Goal: Information Seeking & Learning: Find specific fact

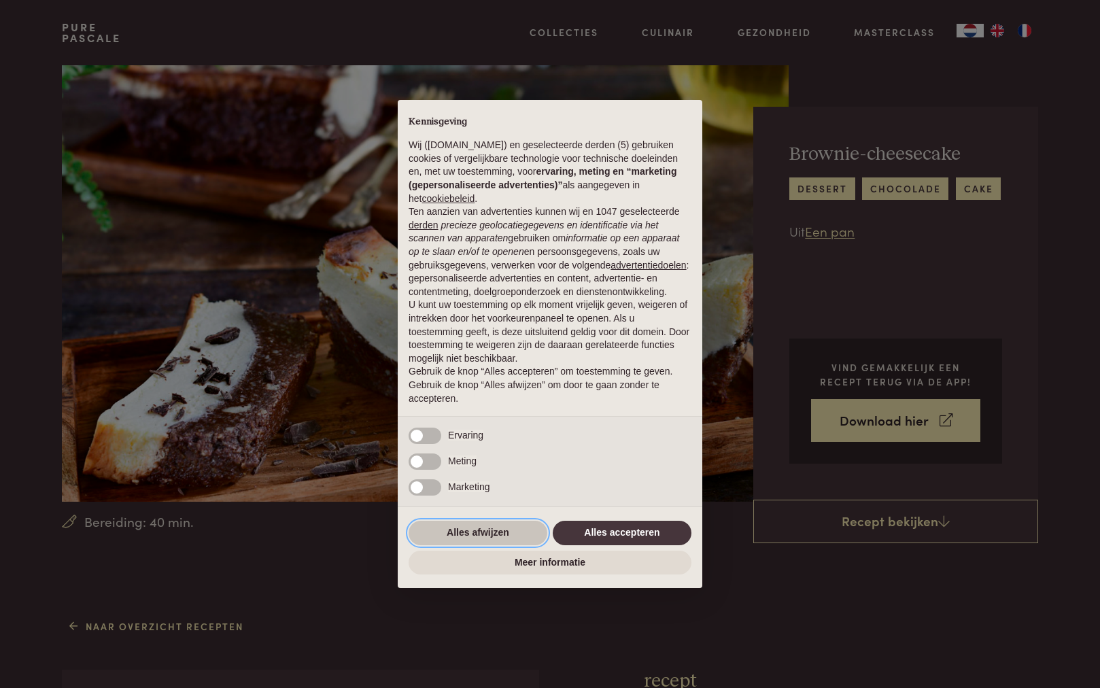
click at [502, 529] on button "Alles afwijzen" at bounding box center [478, 533] width 139 height 24
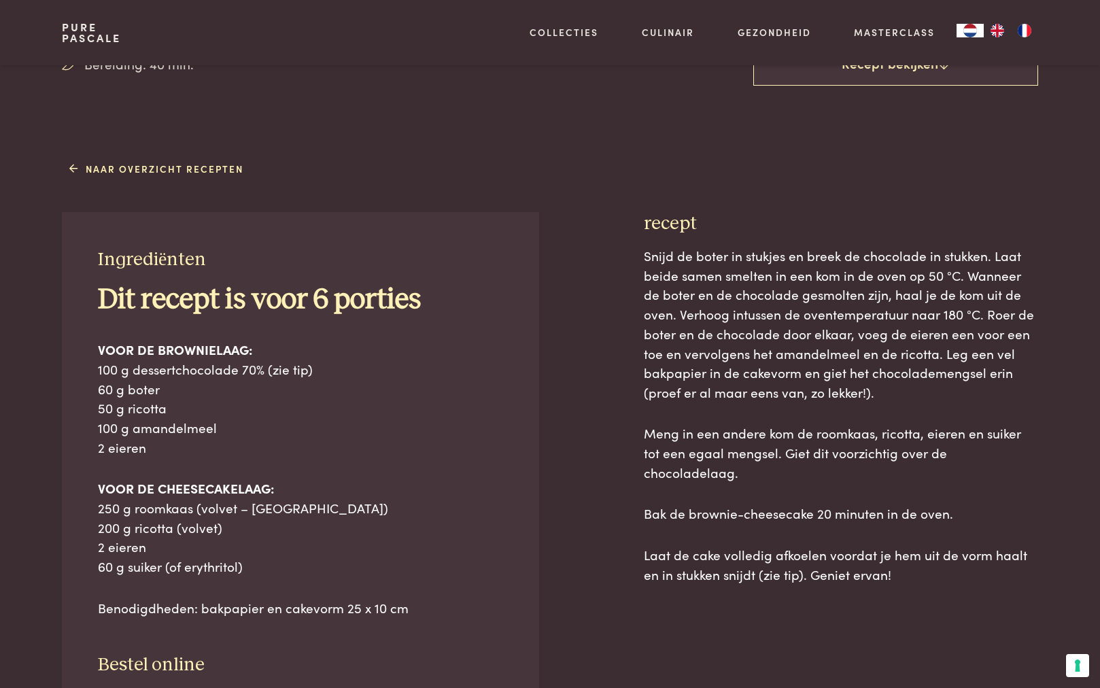
scroll to position [459, 0]
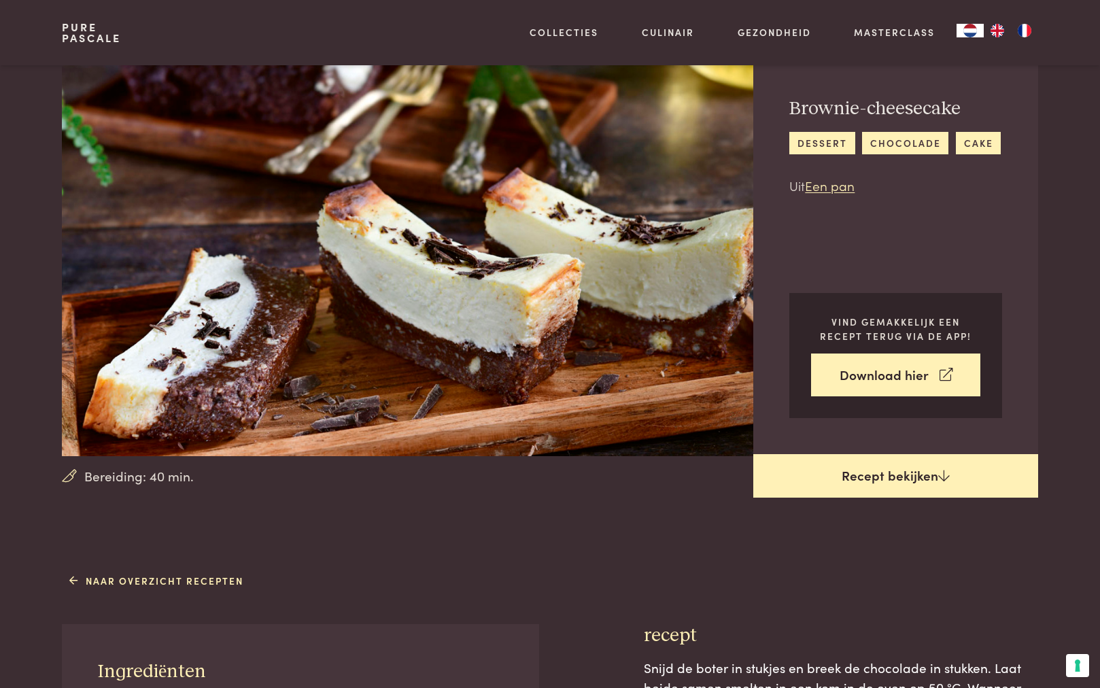
click at [885, 477] on link "Recept bekijken" at bounding box center [895, 476] width 285 height 44
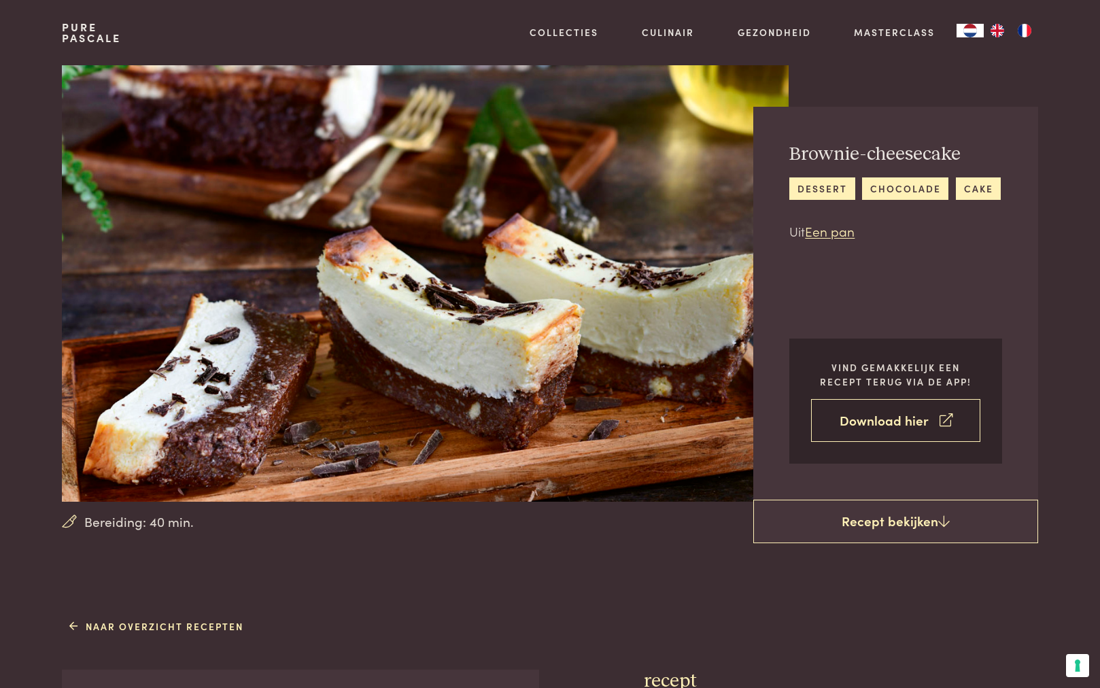
click at [877, 422] on link "Download hier" at bounding box center [895, 420] width 169 height 43
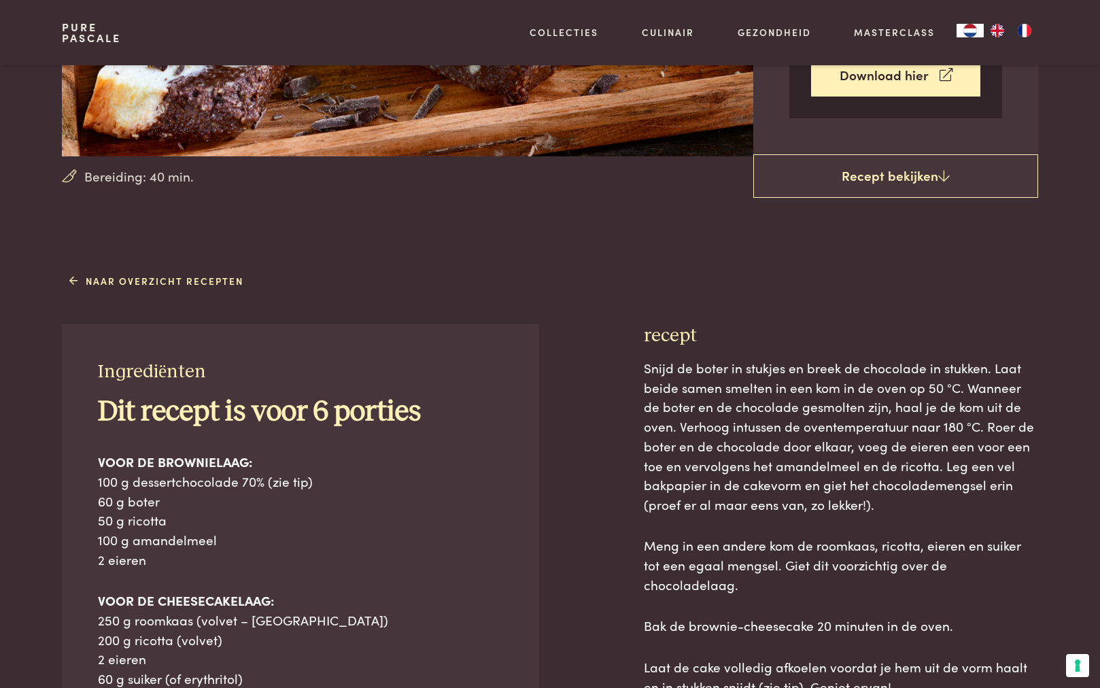
scroll to position [345, 0]
click at [717, 369] on span "Snijd de boter in stukjes en breek de chocolade in stukken. Laat beide samen sm…" at bounding box center [839, 436] width 390 height 155
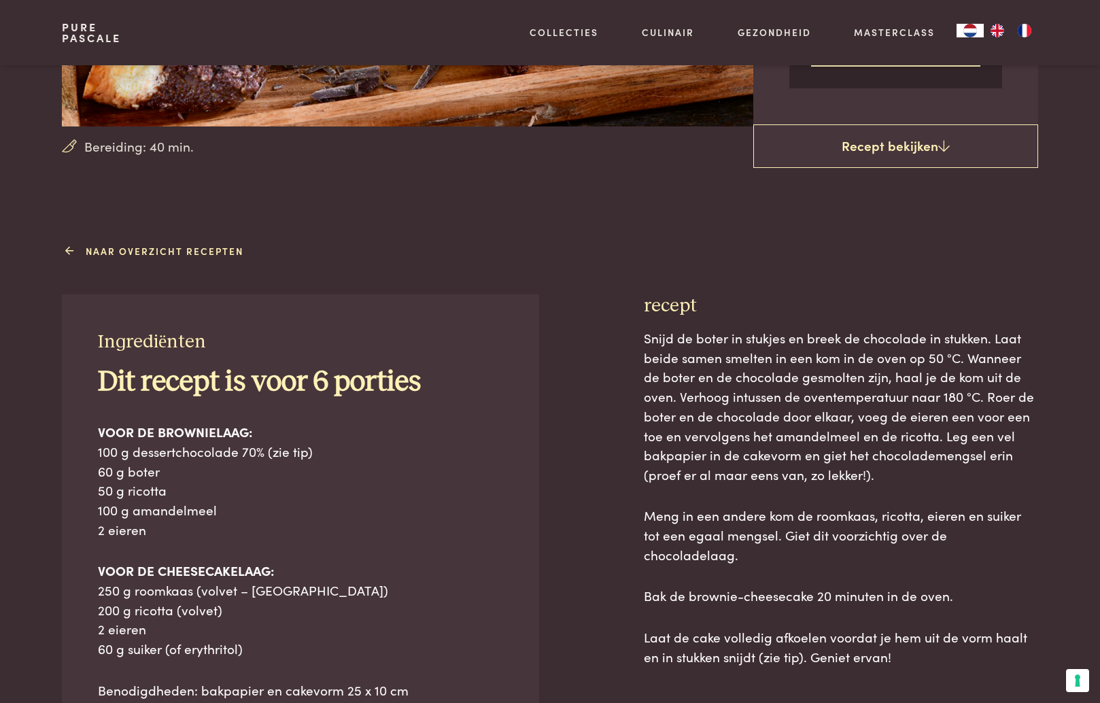
scroll to position [375, 0]
drag, startPoint x: 55, startPoint y: 205, endPoint x: 244, endPoint y: 307, distance: 214.8
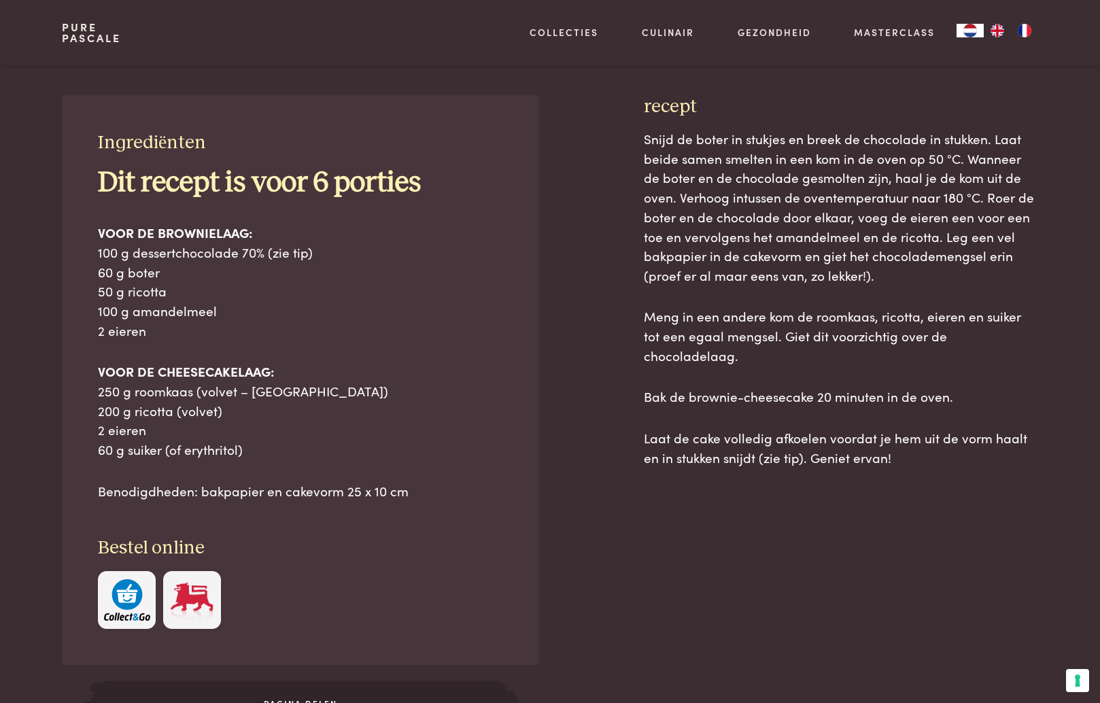
scroll to position [599, 0]
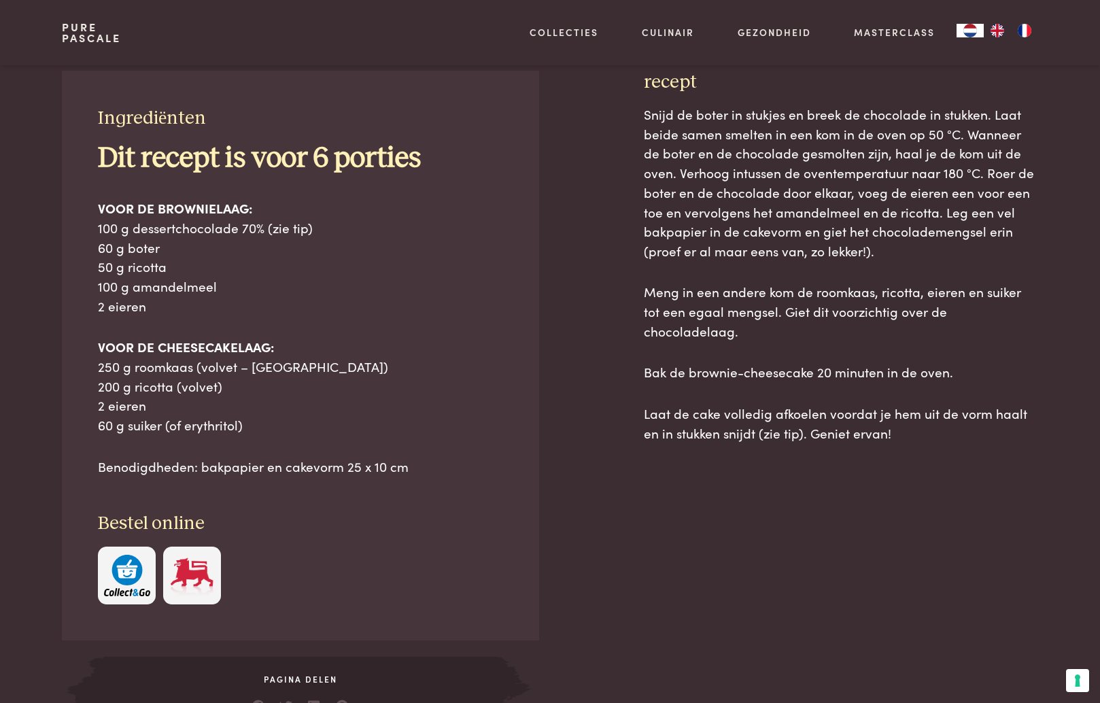
drag, startPoint x: 65, startPoint y: 71, endPoint x: 719, endPoint y: 325, distance: 702.4
click at [719, 322] on div "Ingrediënten Dit recept is voor 6 porties VOOR DE BROWNIELAAG: 100 g dessertcho…" at bounding box center [550, 402] width 976 height 662
click at [799, 528] on div "Snijd de boter in stukjes en breek de chocolade in stukken. Laat beide samen sm…" at bounding box center [841, 418] width 394 height 627
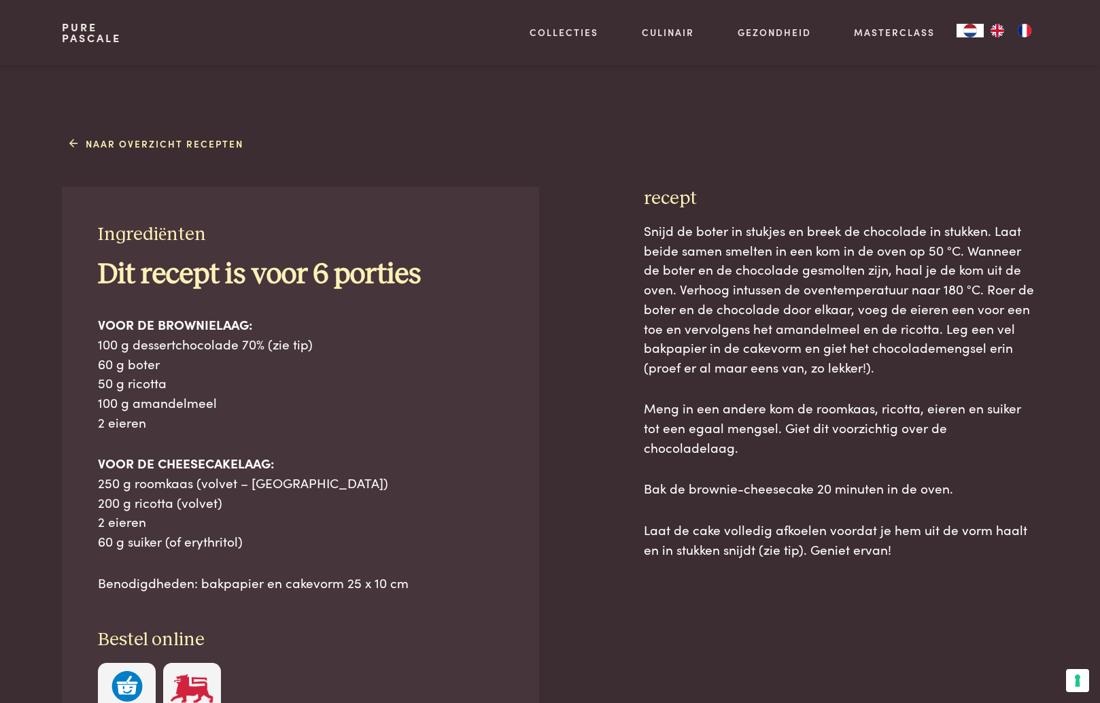
scroll to position [412, 0]
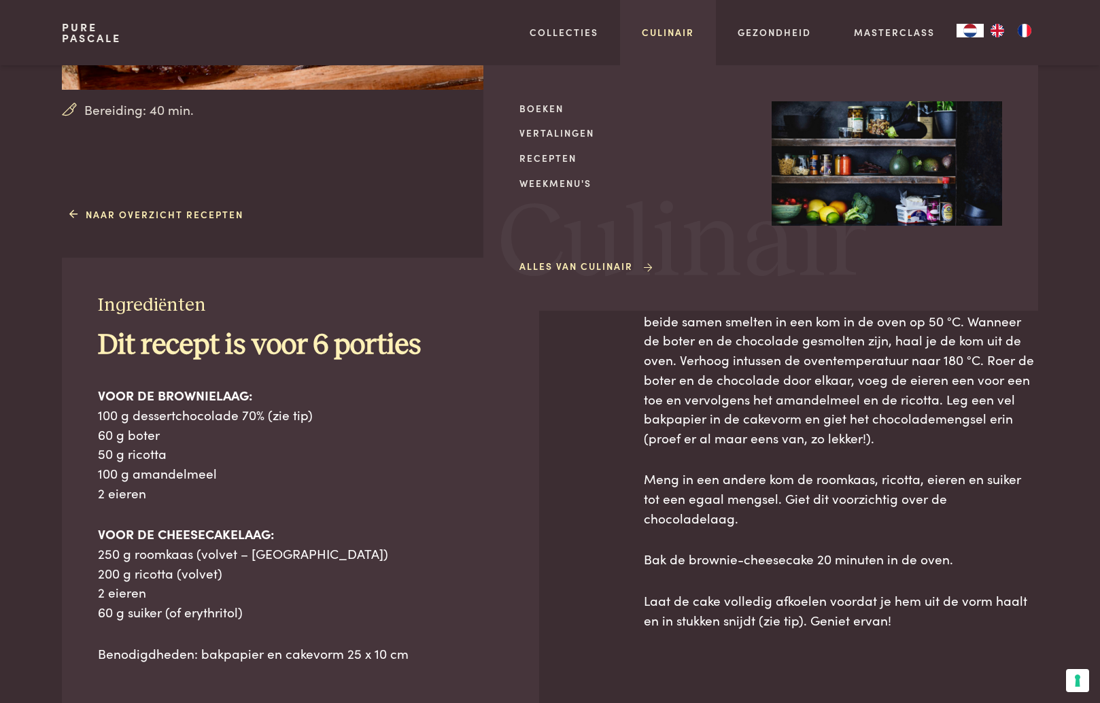
click at [670, 31] on link "Culinair" at bounding box center [668, 32] width 52 height 14
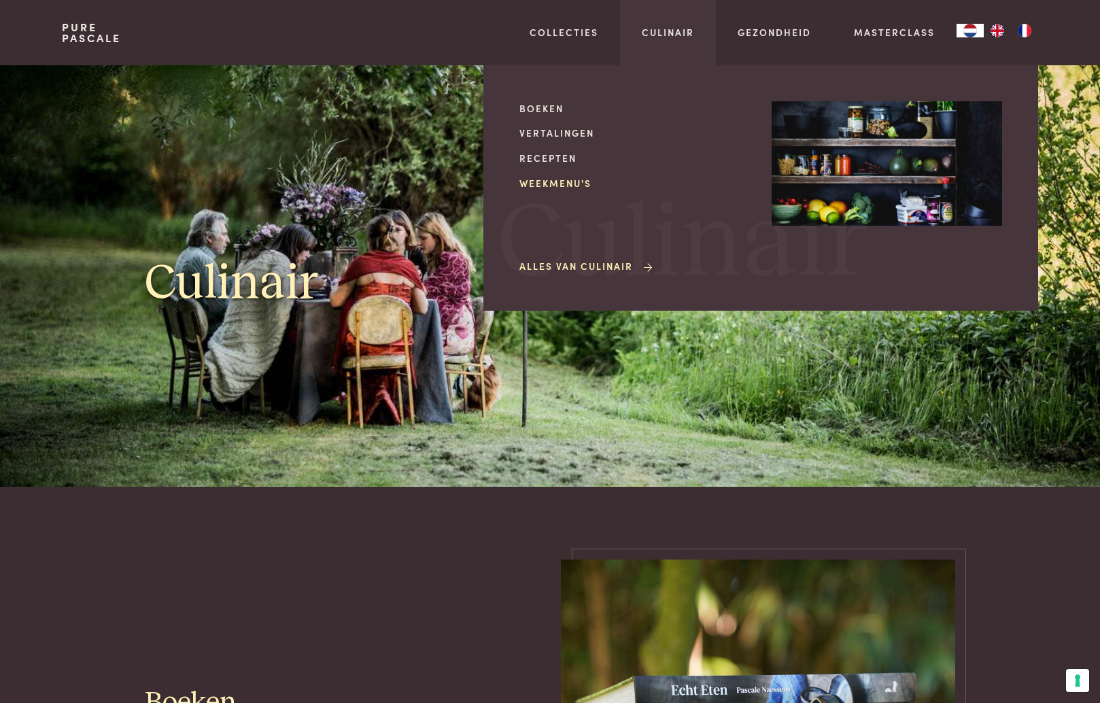
click at [566, 181] on link "Weekmenu's" at bounding box center [634, 183] width 230 height 14
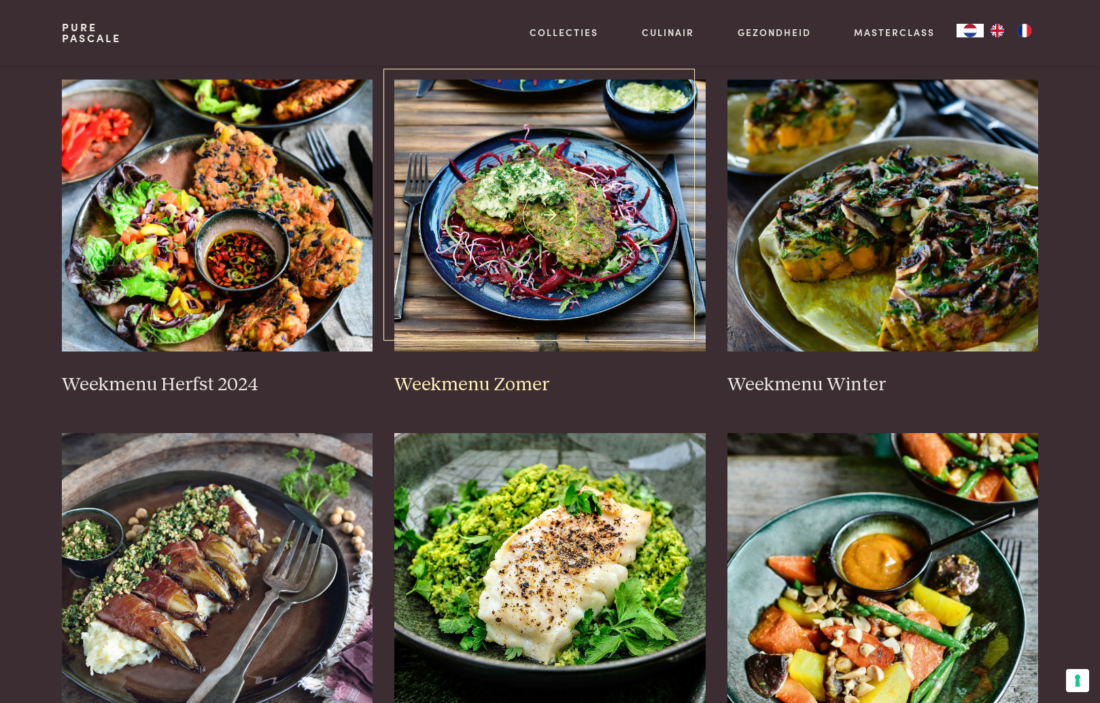
scroll to position [297, 0]
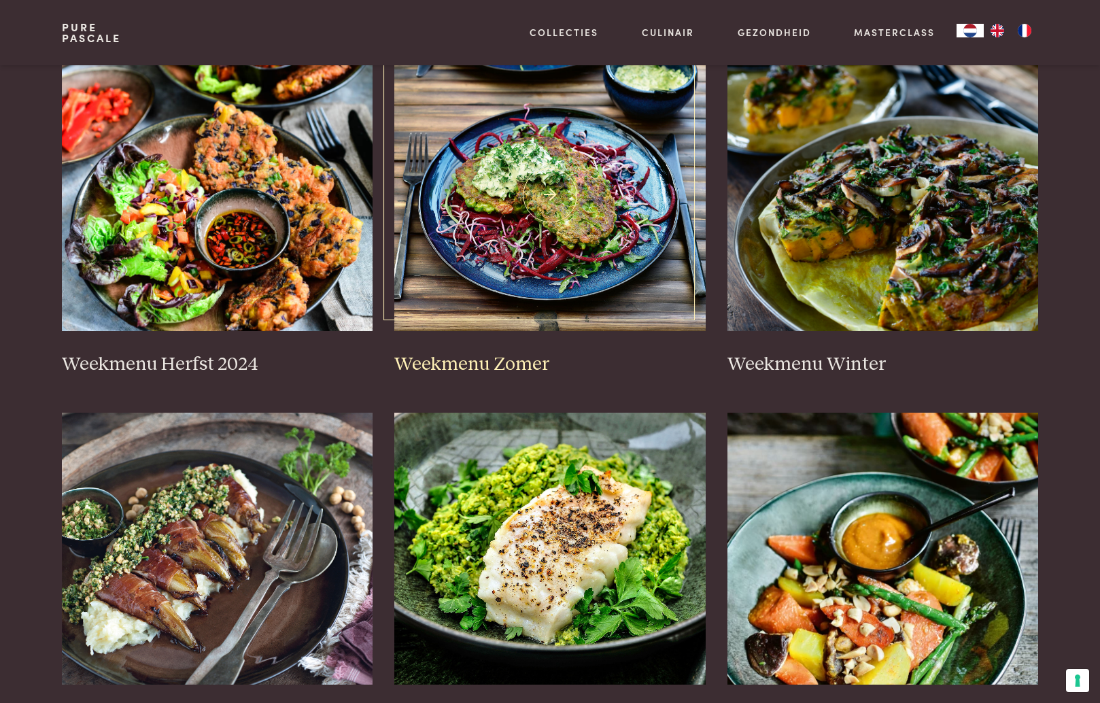
click at [554, 188] on img at bounding box center [549, 195] width 311 height 272
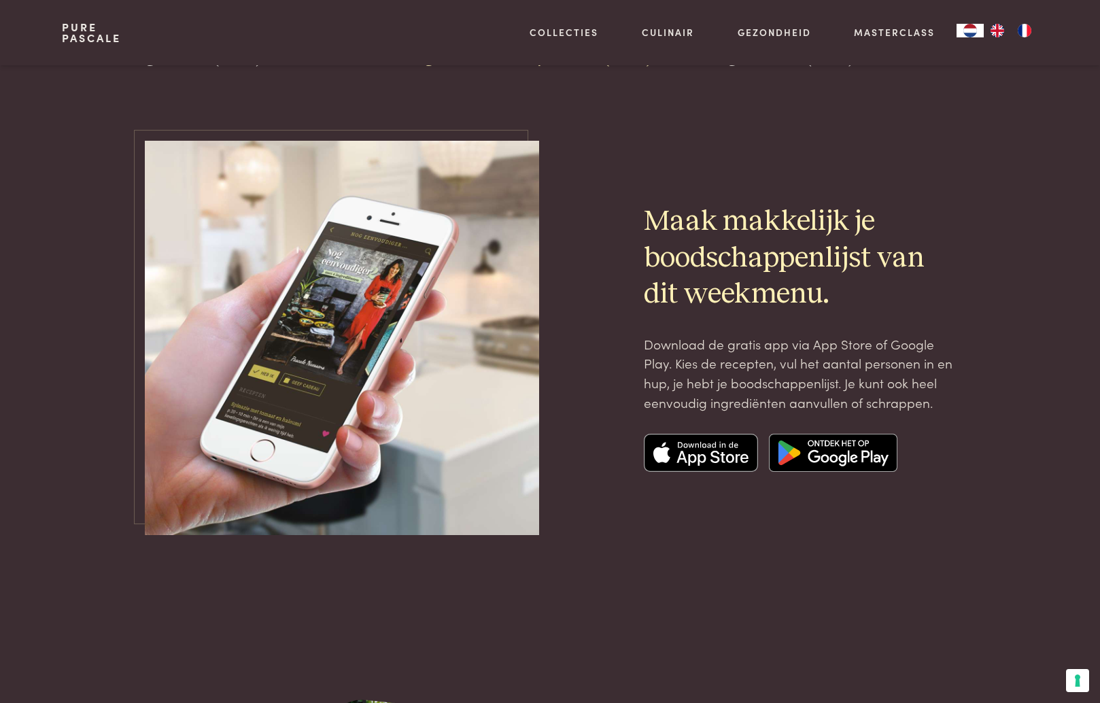
scroll to position [4499, 0]
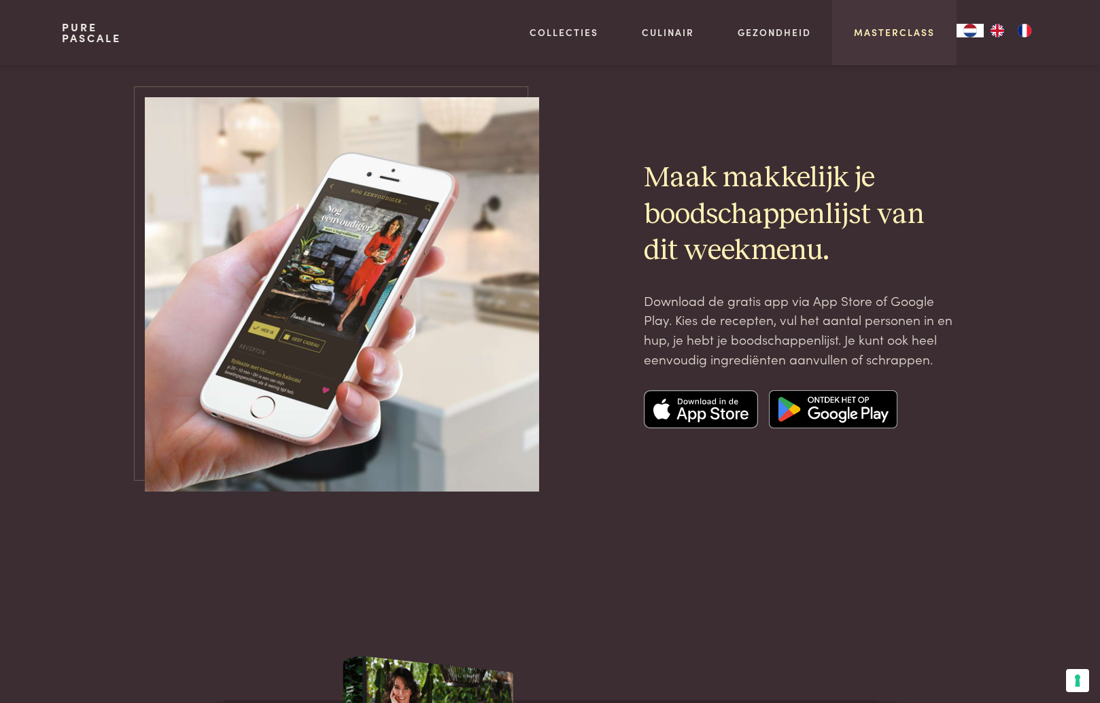
click at [910, 32] on link "Masterclass" at bounding box center [894, 32] width 81 height 14
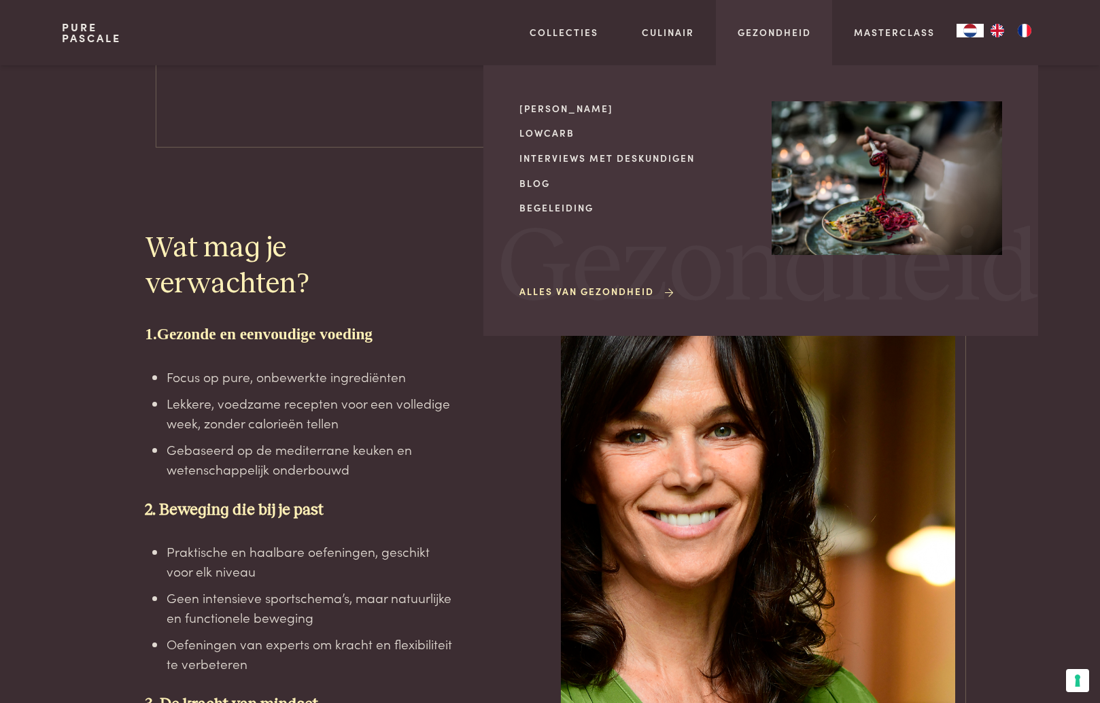
scroll to position [2334, 0]
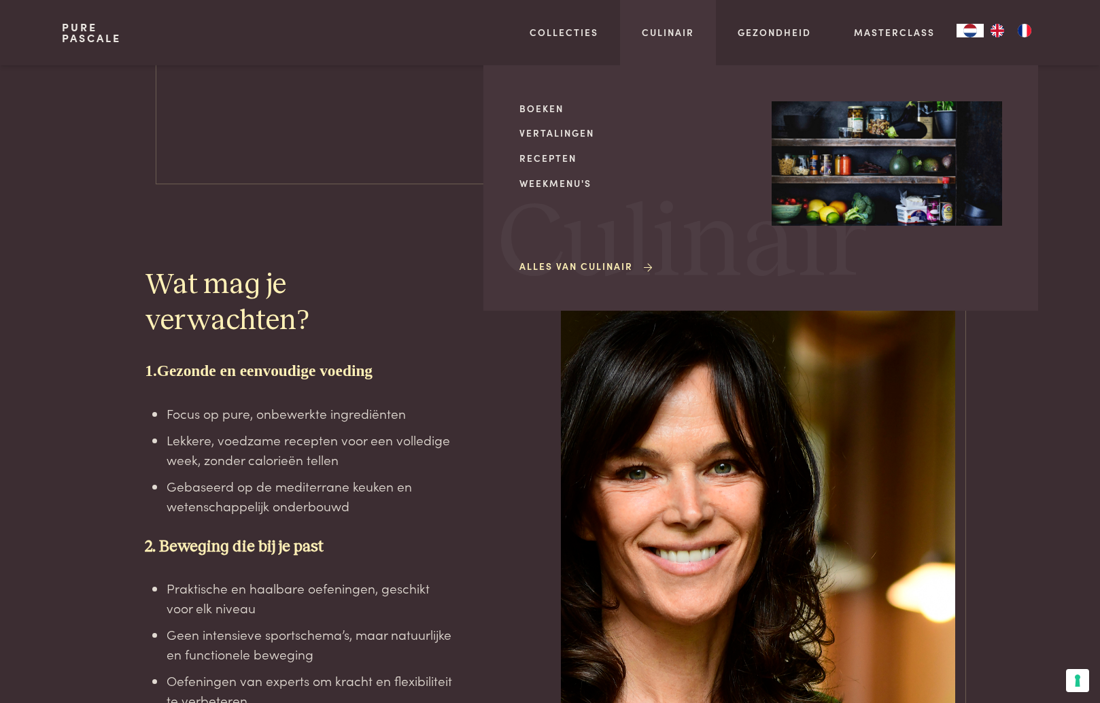
click at [588, 262] on link "Alles van Culinair" at bounding box center [586, 266] width 135 height 14
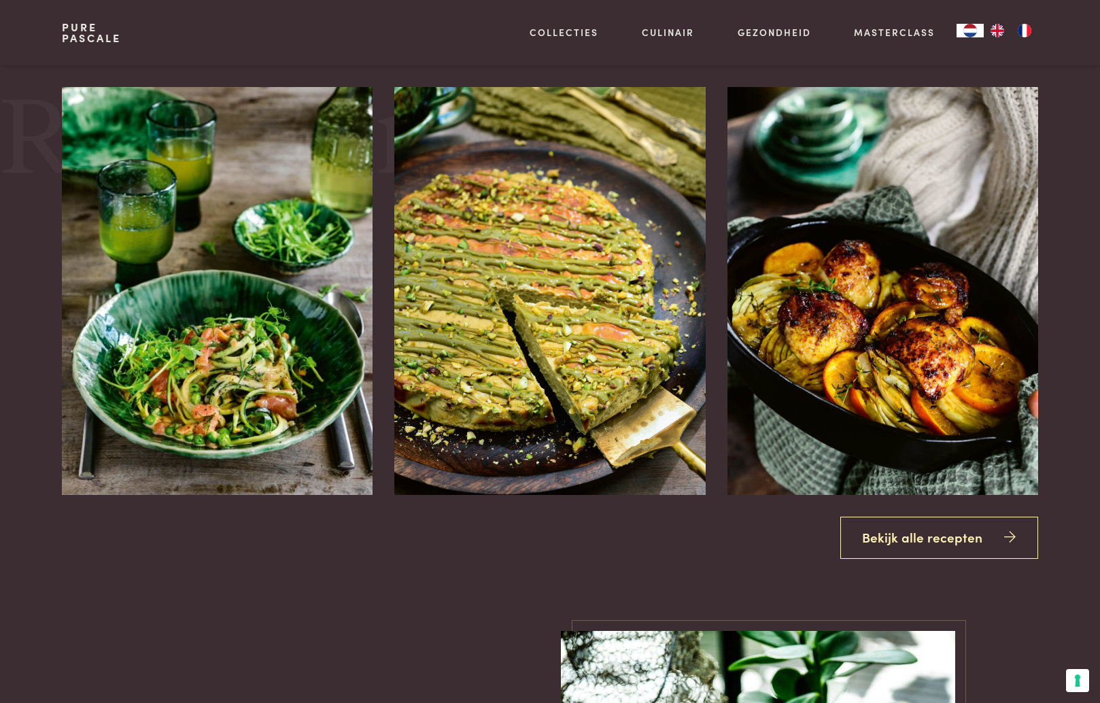
scroll to position [1152, 0]
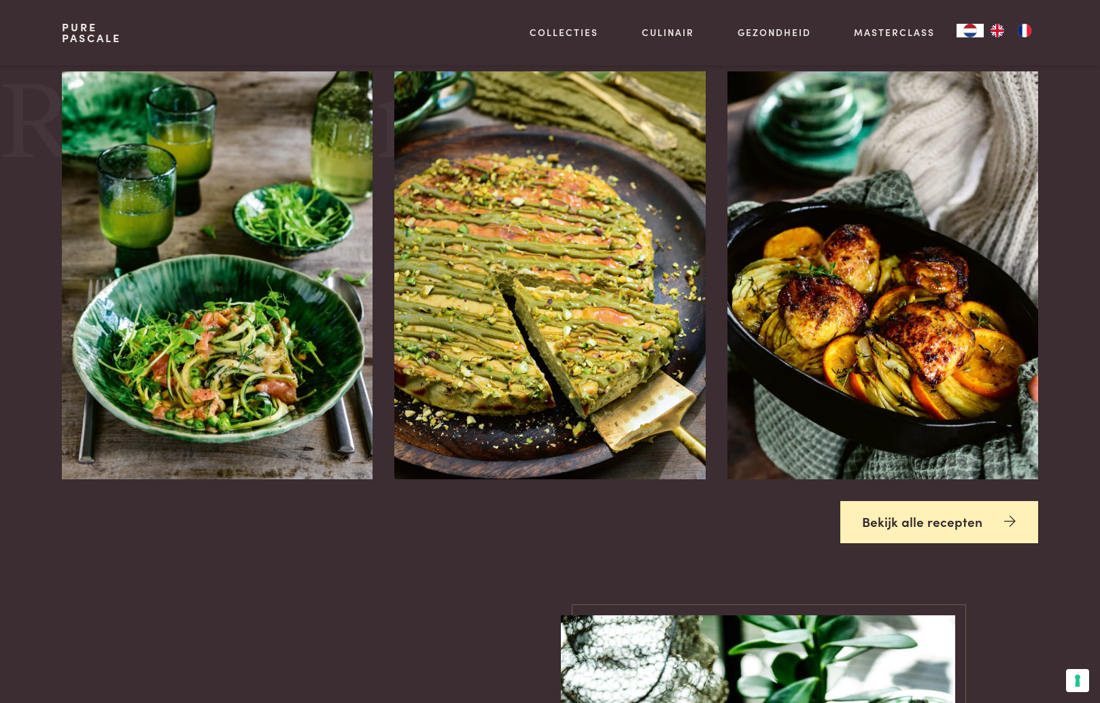
click at [933, 526] on link "Bekijk alle recepten" at bounding box center [939, 522] width 199 height 43
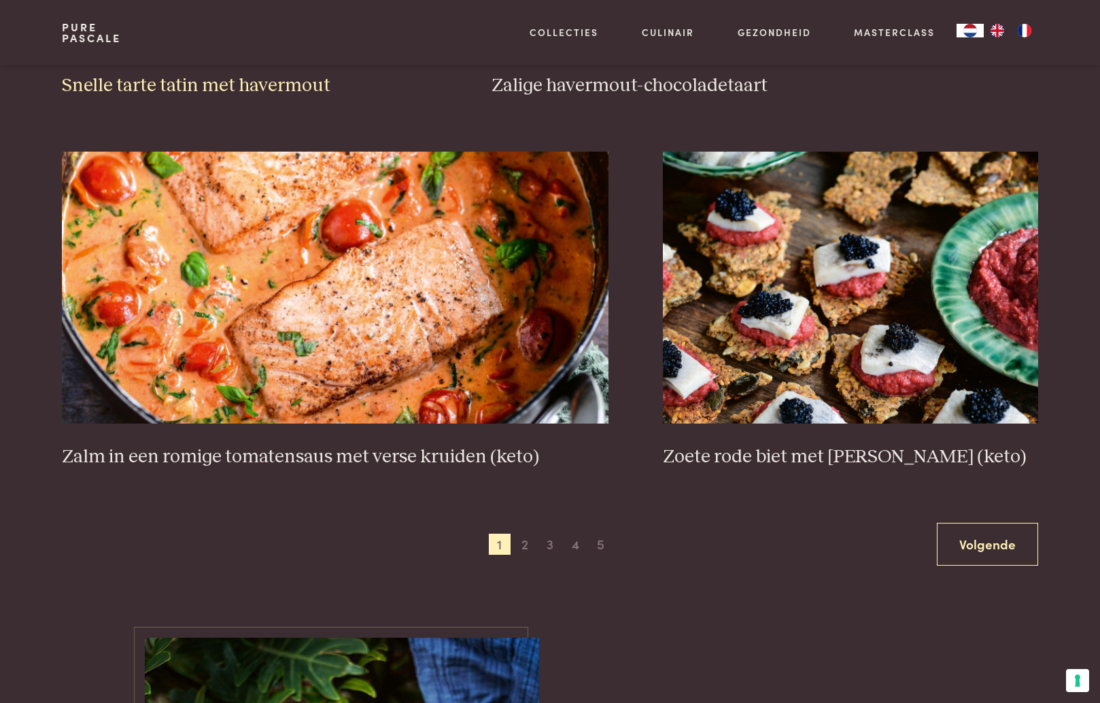
scroll to position [2365, 0]
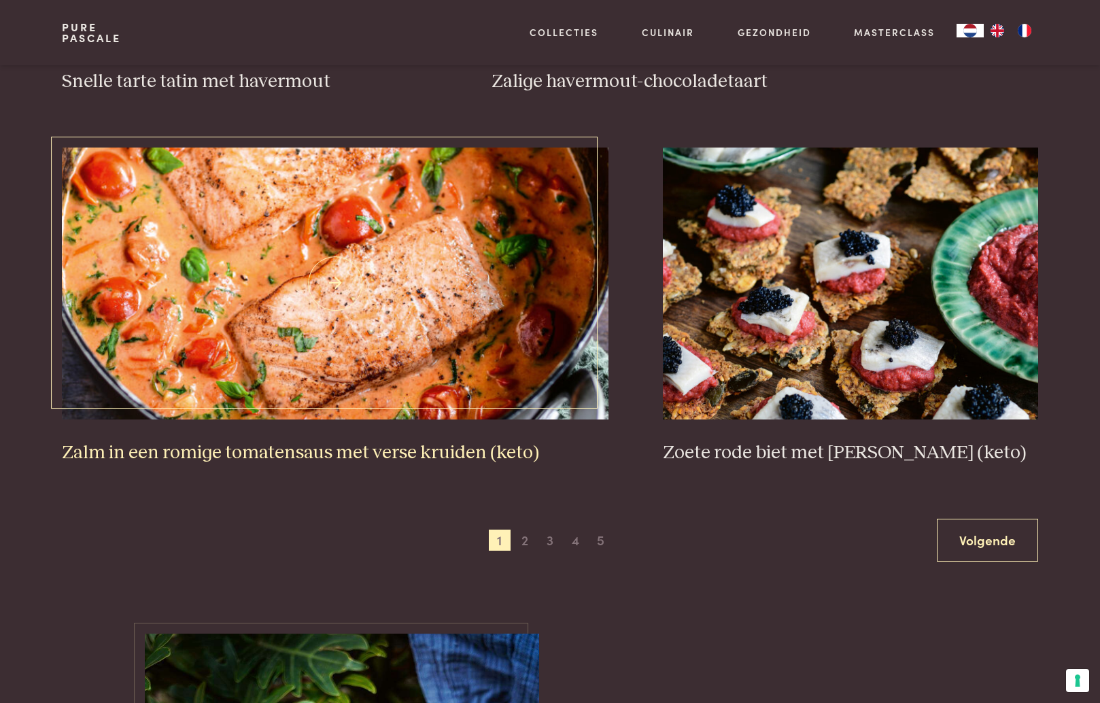
click at [423, 275] on img at bounding box center [335, 284] width 547 height 272
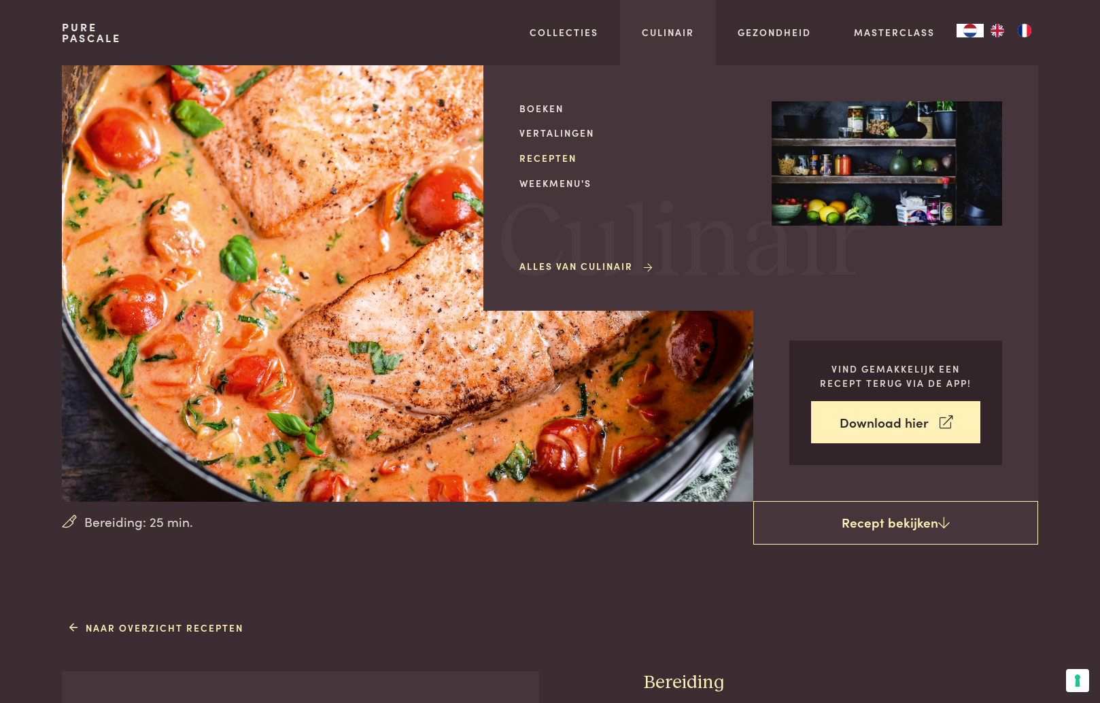
click at [551, 152] on link "Recepten" at bounding box center [634, 158] width 230 height 14
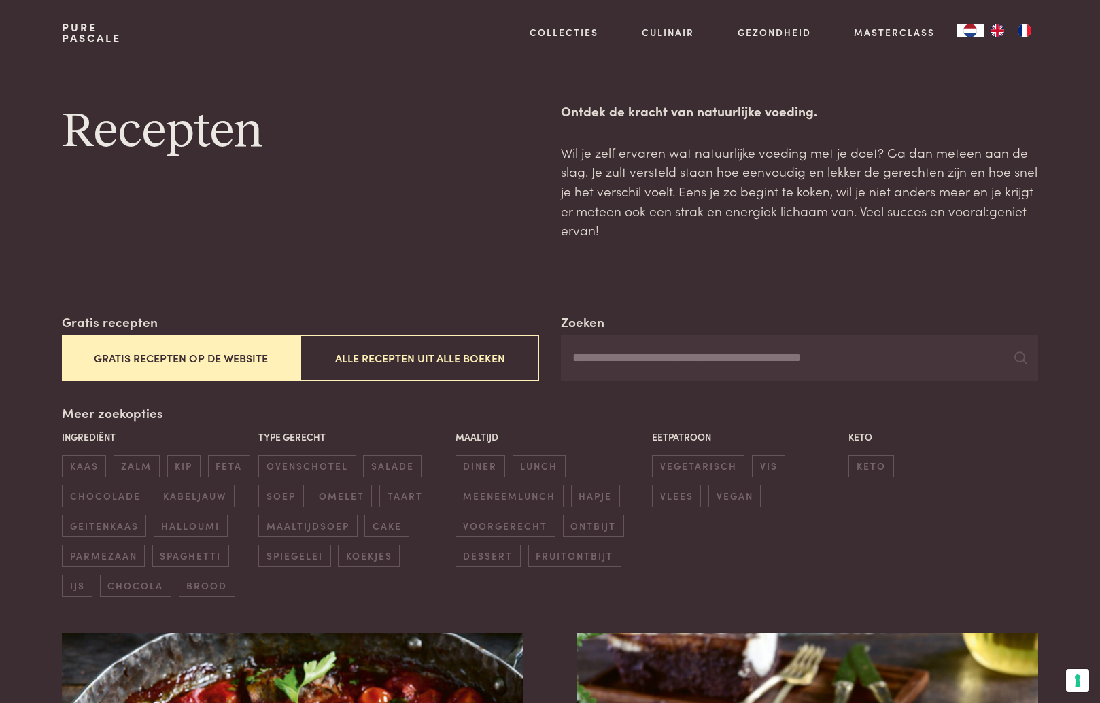
click at [621, 367] on input "Zoeken" at bounding box center [799, 358] width 477 height 46
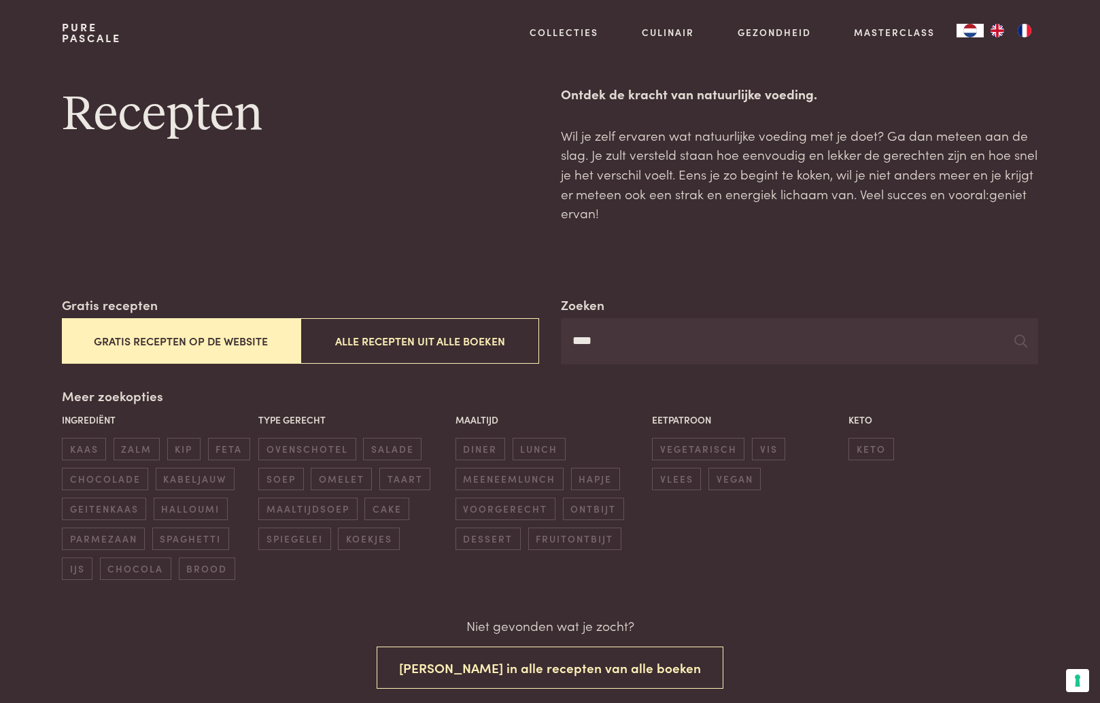
scroll to position [18, 0]
click at [239, 335] on button "Gratis recepten op de website" at bounding box center [181, 343] width 239 height 46
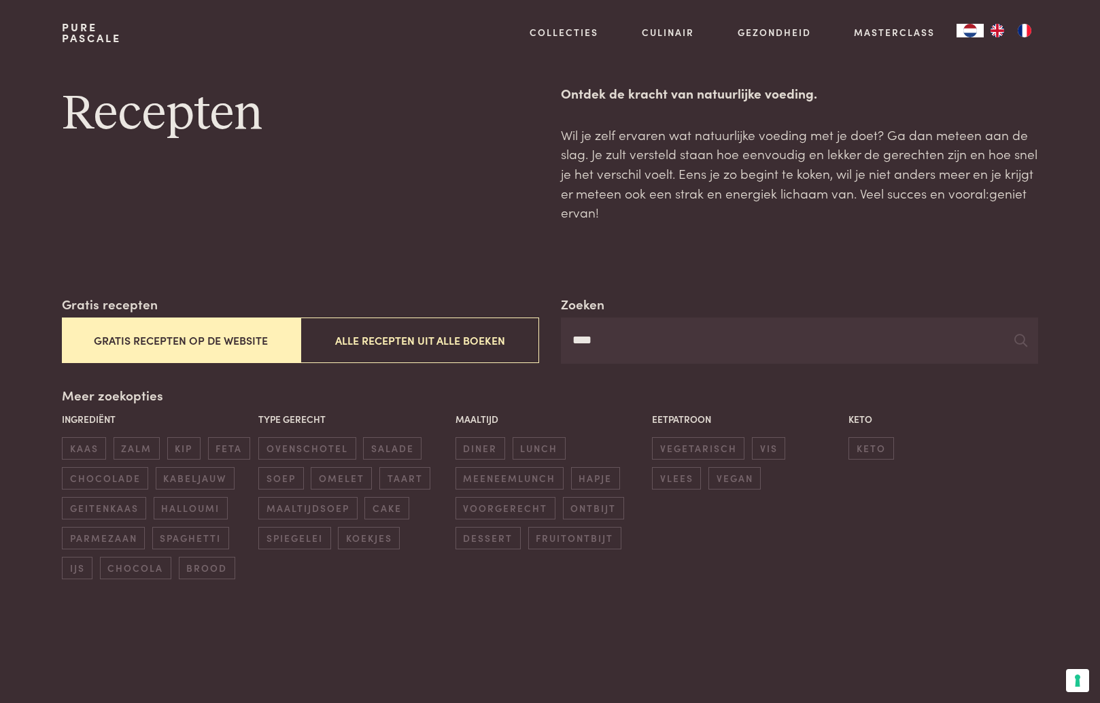
scroll to position [18, 1]
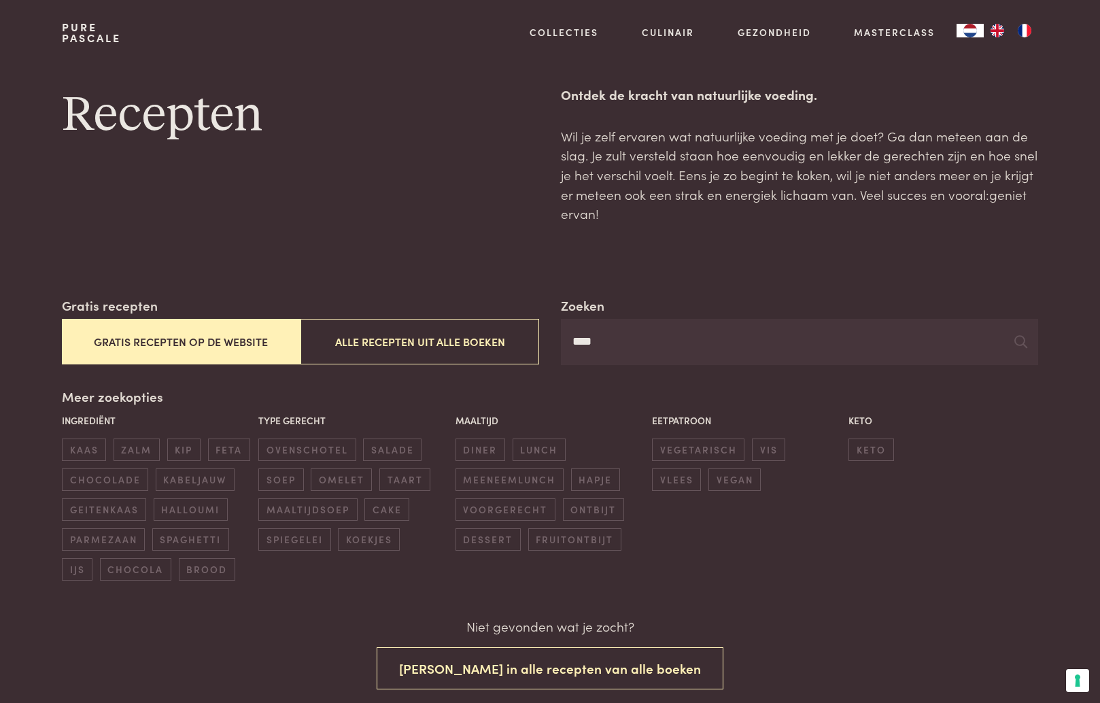
click at [640, 343] on input "****" at bounding box center [799, 342] width 477 height 46
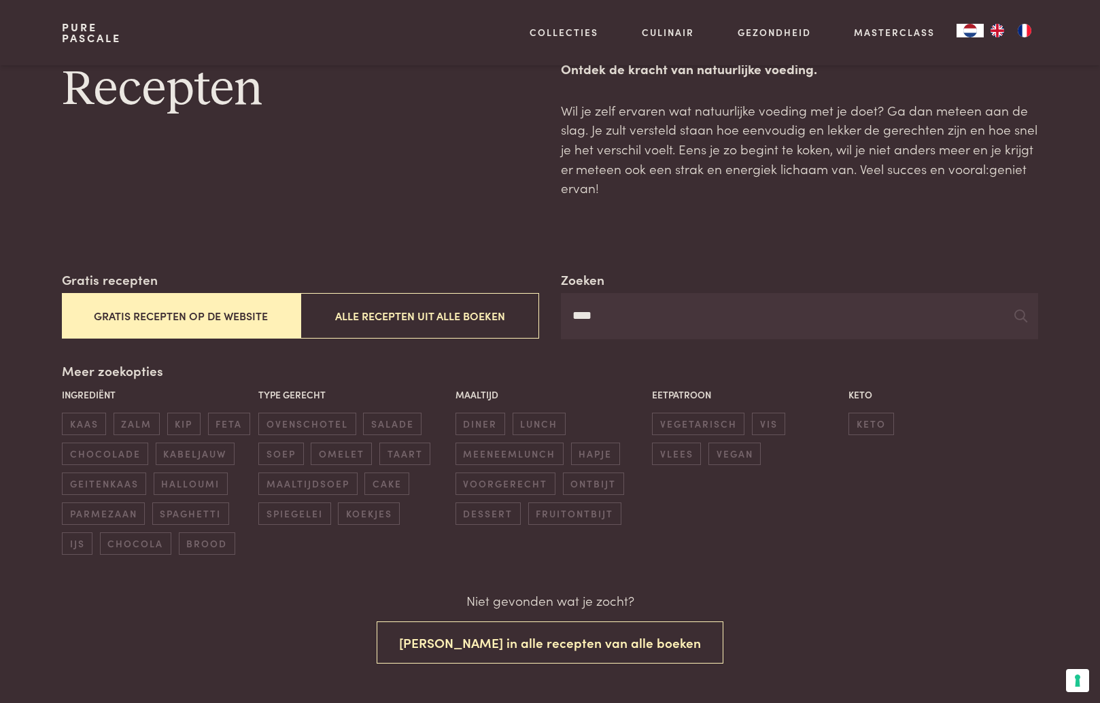
scroll to position [43, 0]
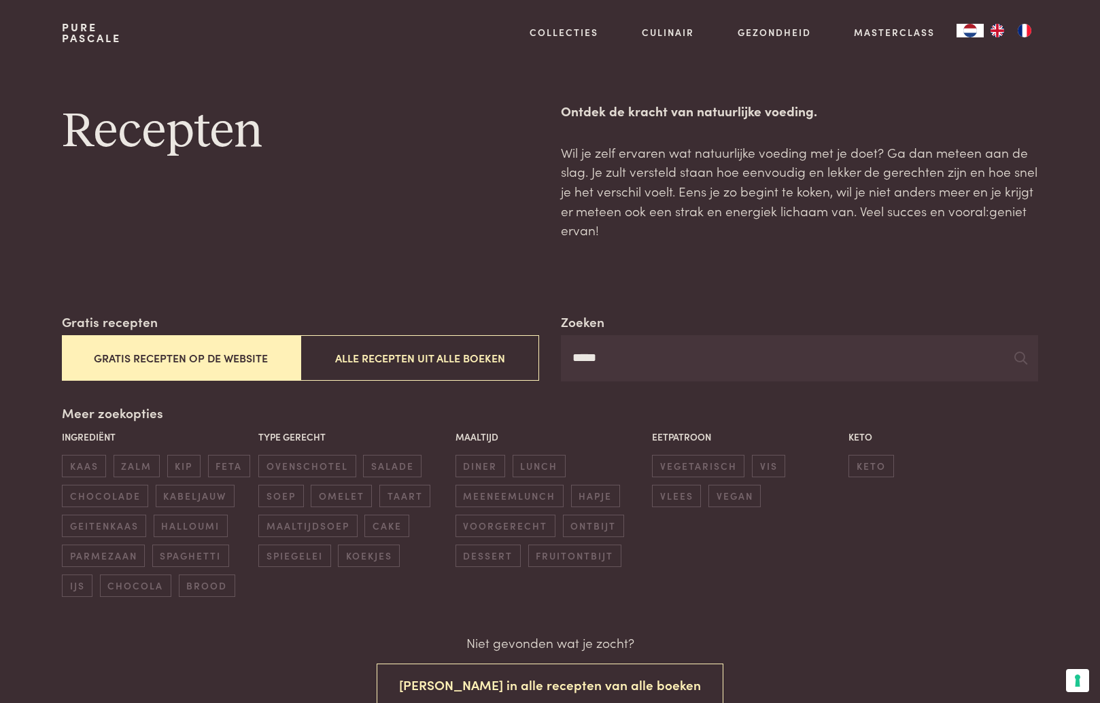
click at [183, 358] on button "Gratis recepten op de website" at bounding box center [181, 358] width 239 height 46
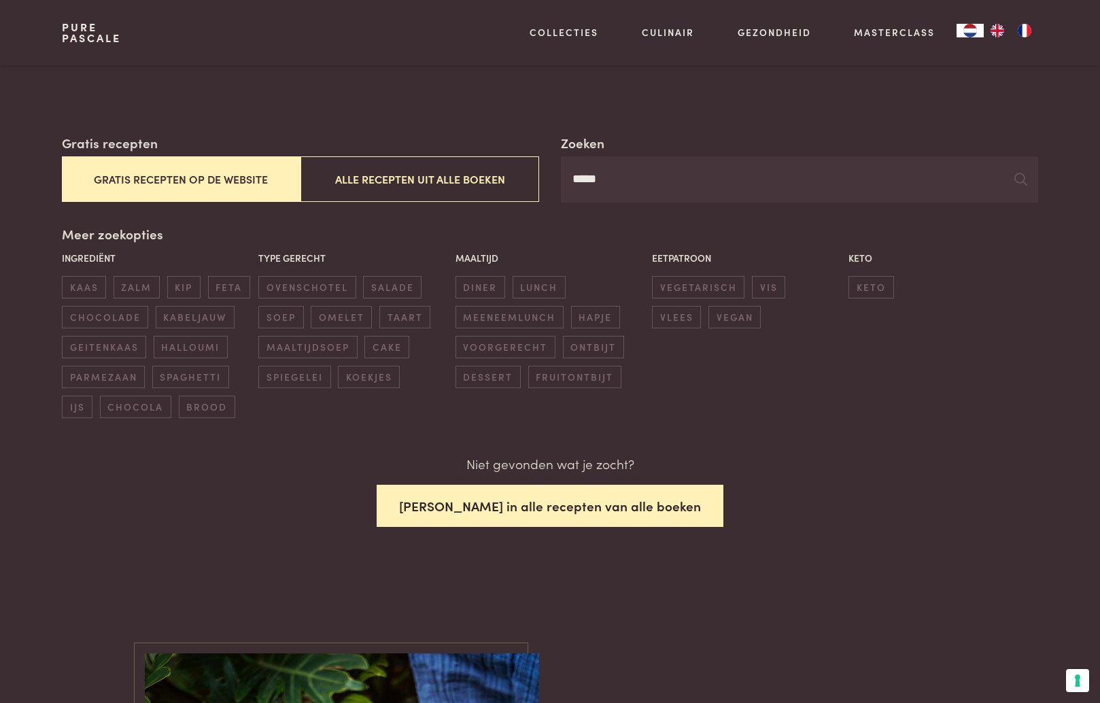
scroll to position [179, 0]
click at [579, 500] on button "Zoek in alle recepten van alle boeken" at bounding box center [550, 505] width 347 height 43
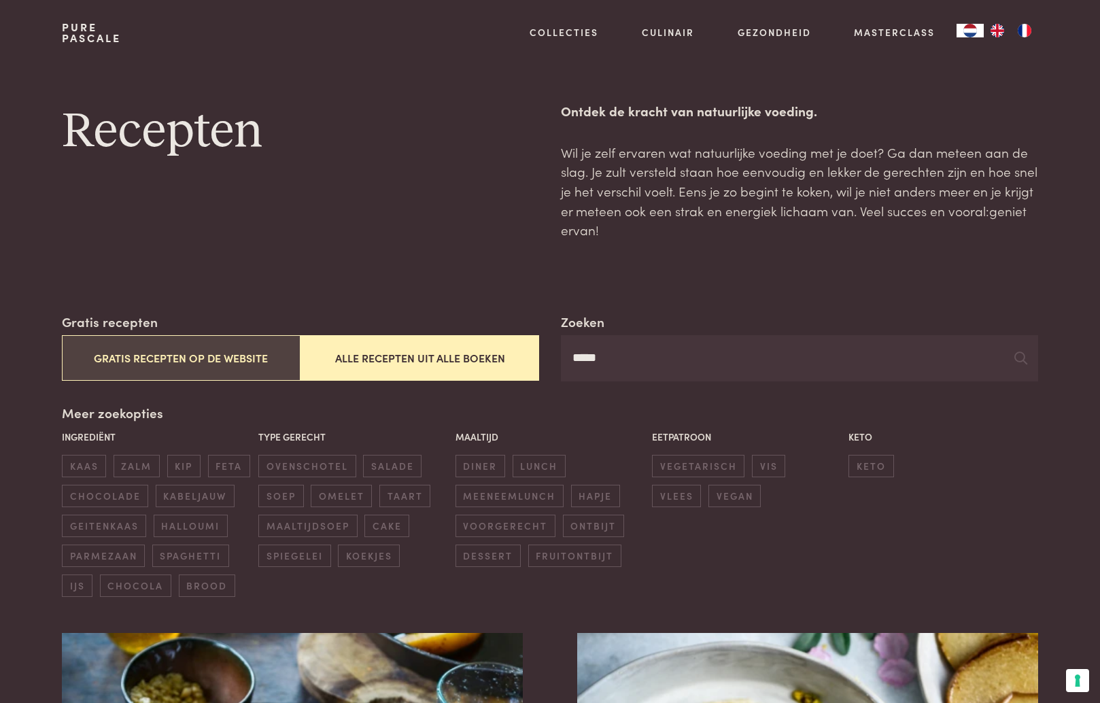
click at [211, 351] on button "Gratis recepten op de website" at bounding box center [181, 358] width 239 height 46
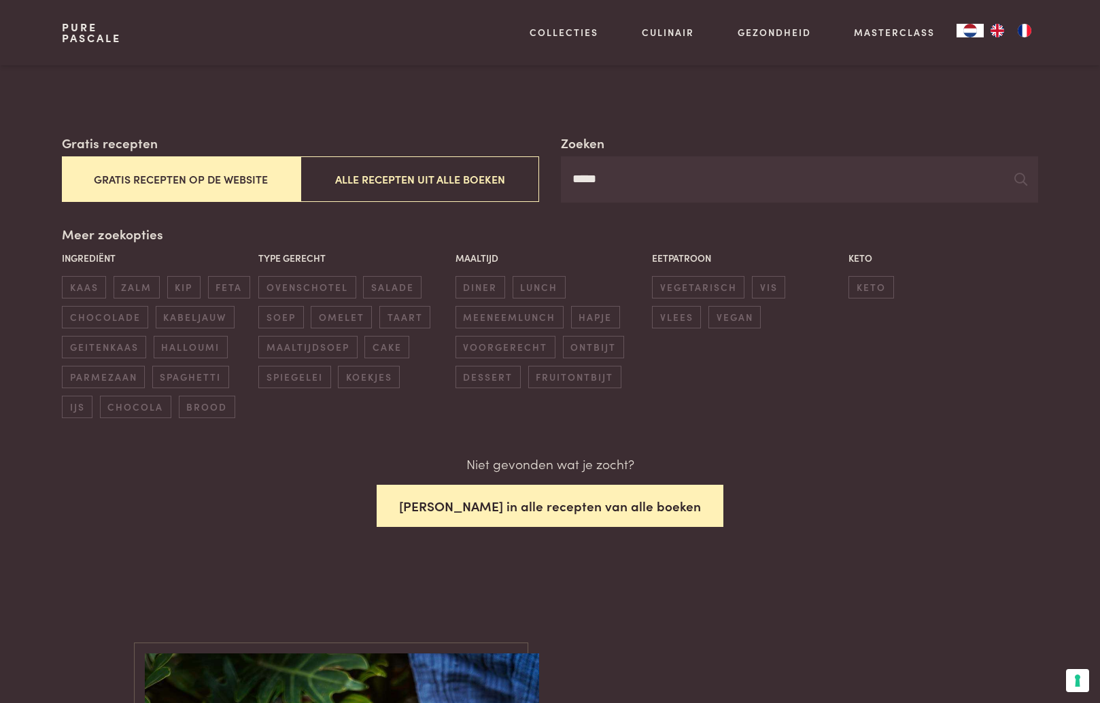
scroll to position [179, 0]
click at [536, 504] on button "Zoek in alle recepten van alle boeken" at bounding box center [550, 505] width 347 height 43
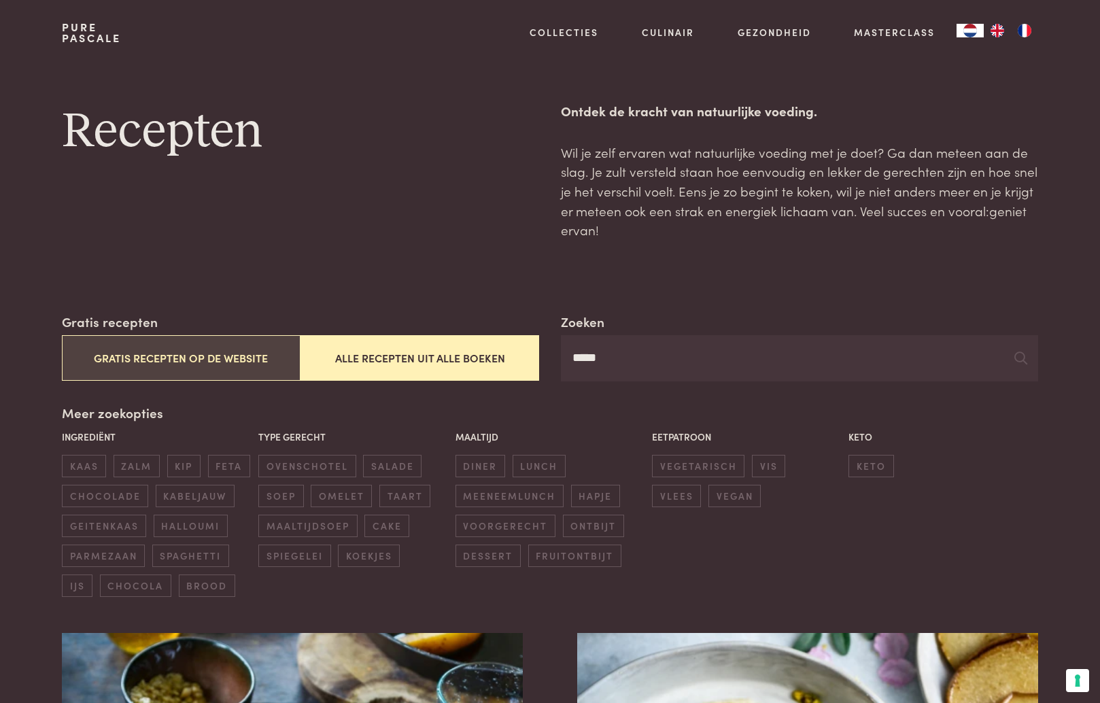
click at [207, 354] on button "Gratis recepten op de website" at bounding box center [181, 358] width 239 height 46
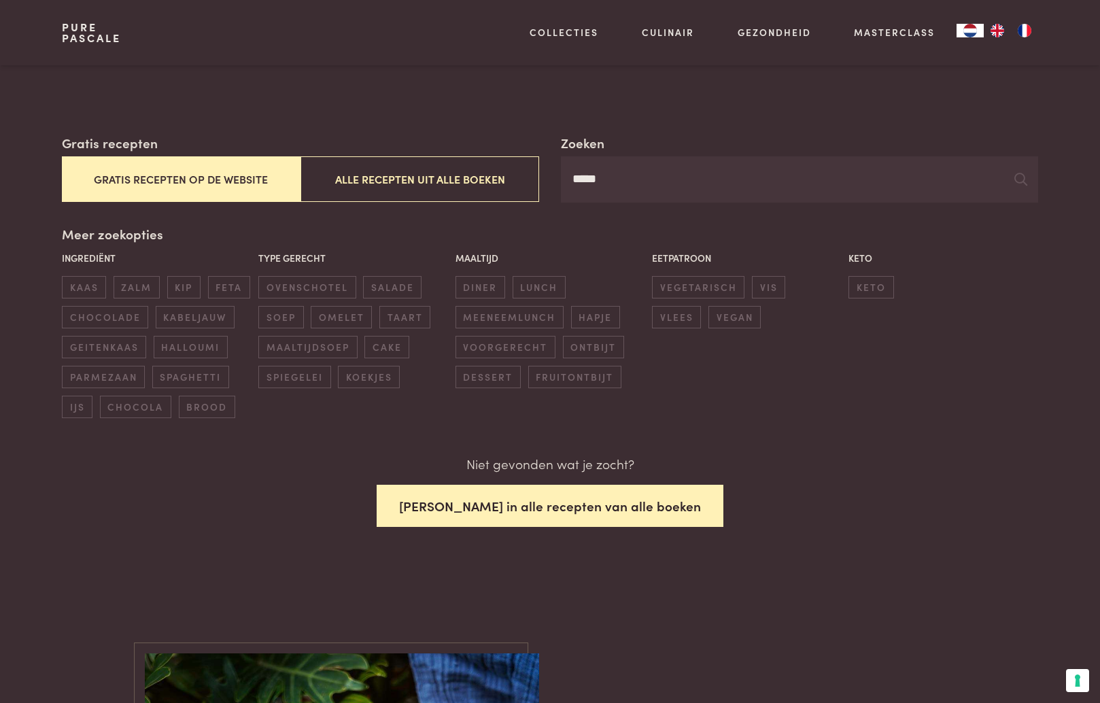
scroll to position [179, 0]
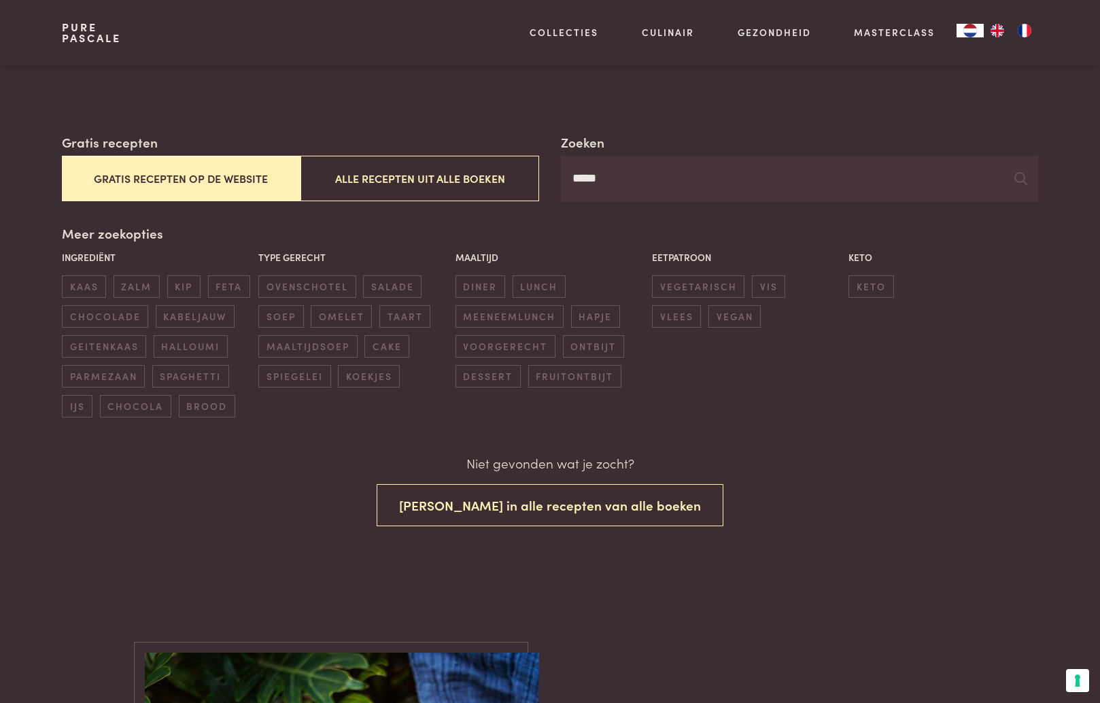
click at [224, 174] on button "Gratis recepten op de website" at bounding box center [181, 179] width 239 height 46
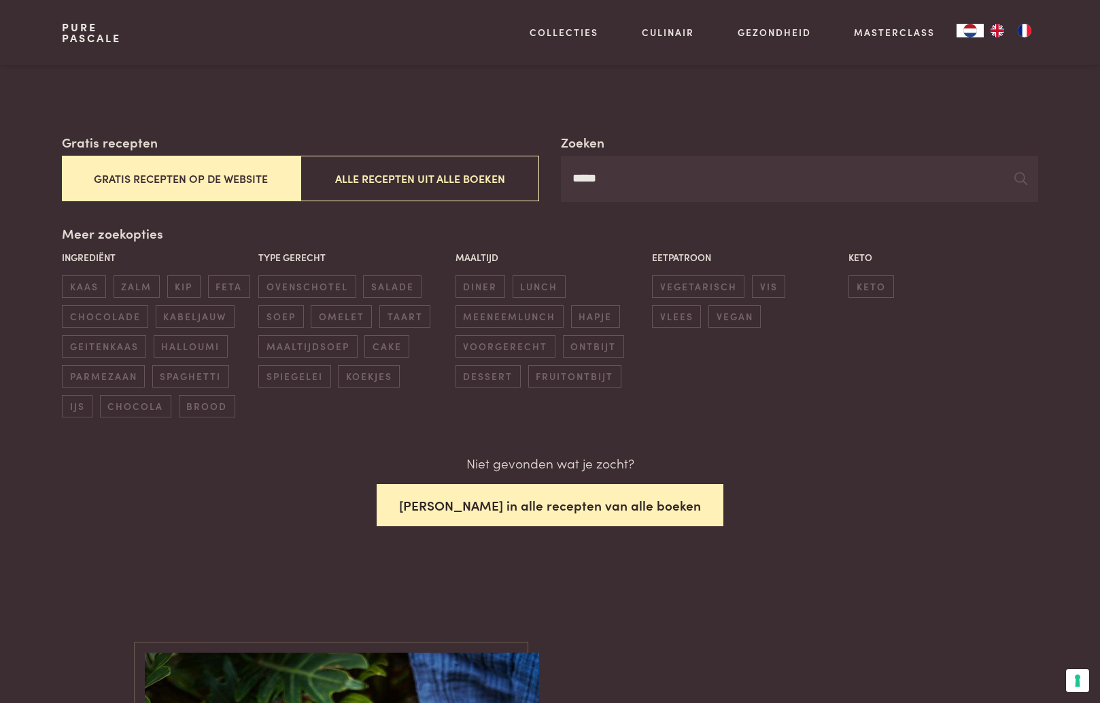
click at [553, 490] on button "Zoek in alle recepten van alle boeken" at bounding box center [550, 505] width 347 height 43
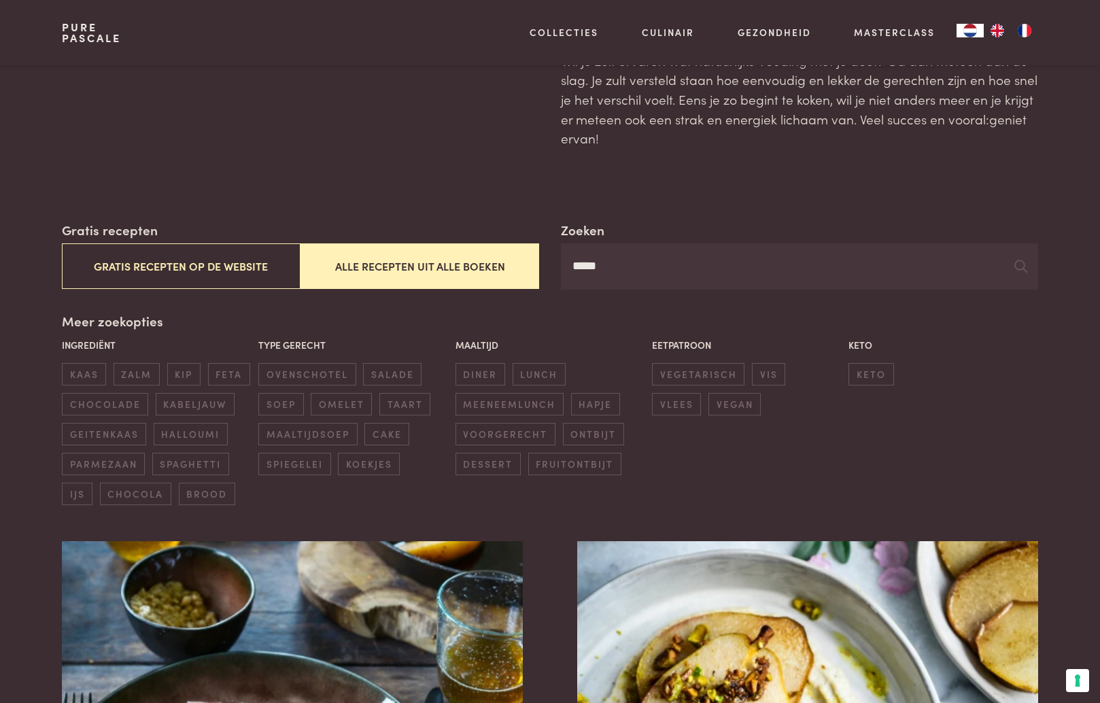
scroll to position [7, 0]
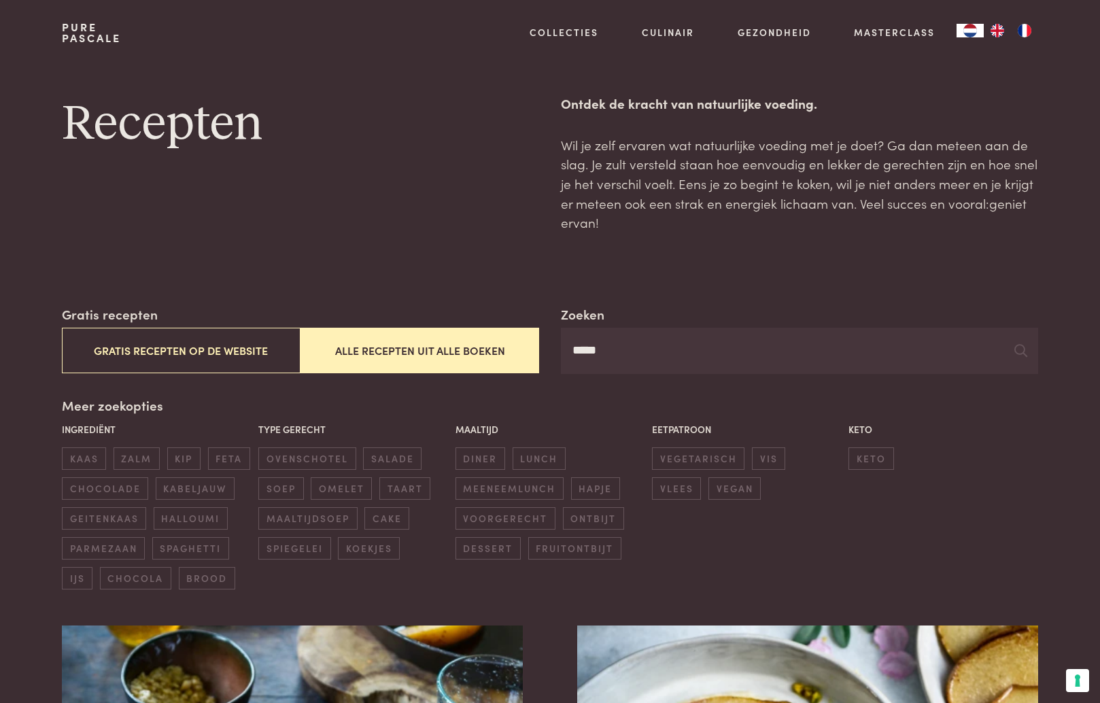
drag, startPoint x: 574, startPoint y: 351, endPoint x: 545, endPoint y: 352, distance: 28.6
click at [545, 352] on div "Zoeken ***** Gratis recepten Gratis recepten op de website Alle recepten uit al…" at bounding box center [550, 339] width 976 height 69
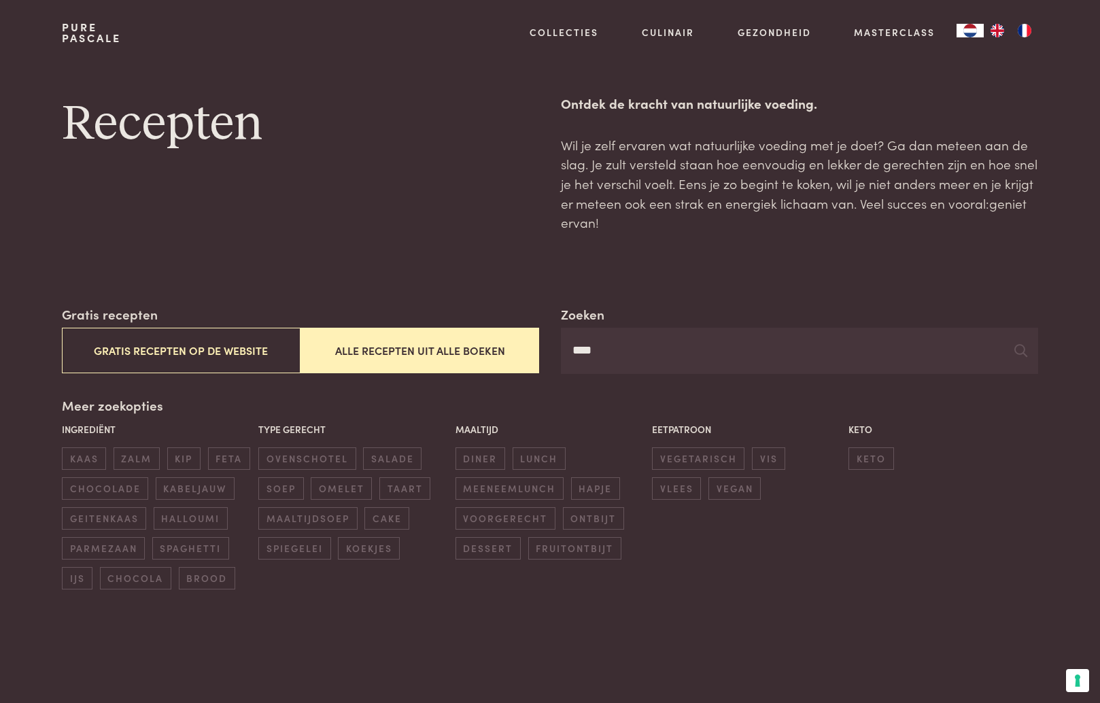
type input "****"
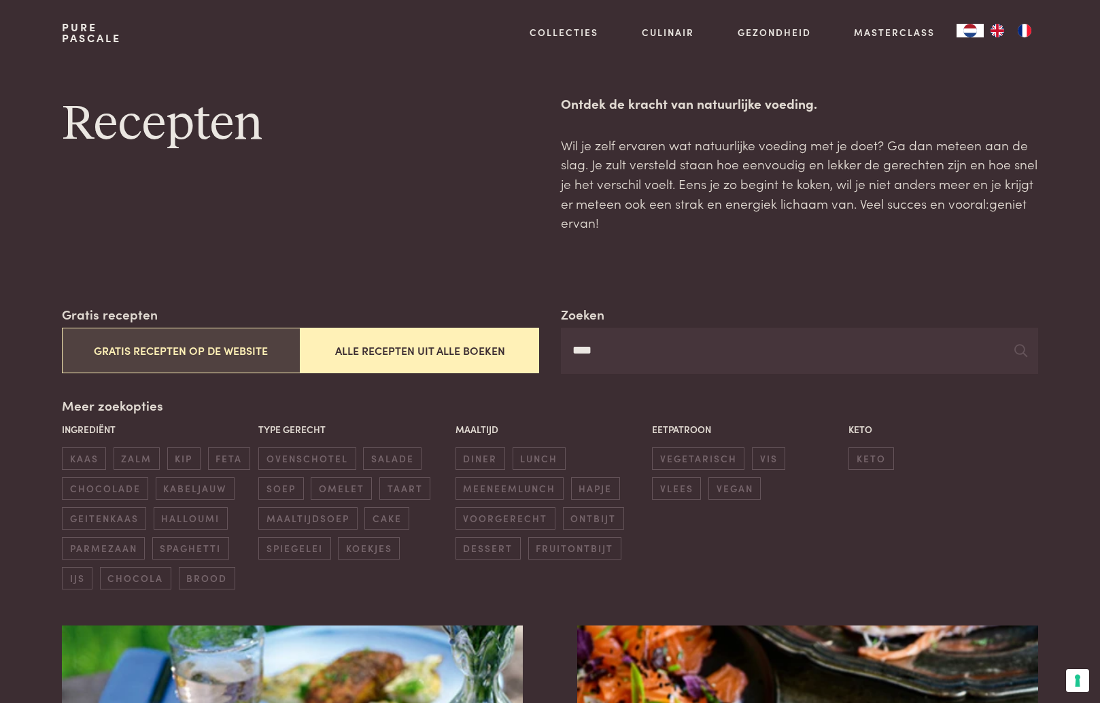
click at [205, 345] on button "Gratis recepten op de website" at bounding box center [181, 351] width 239 height 46
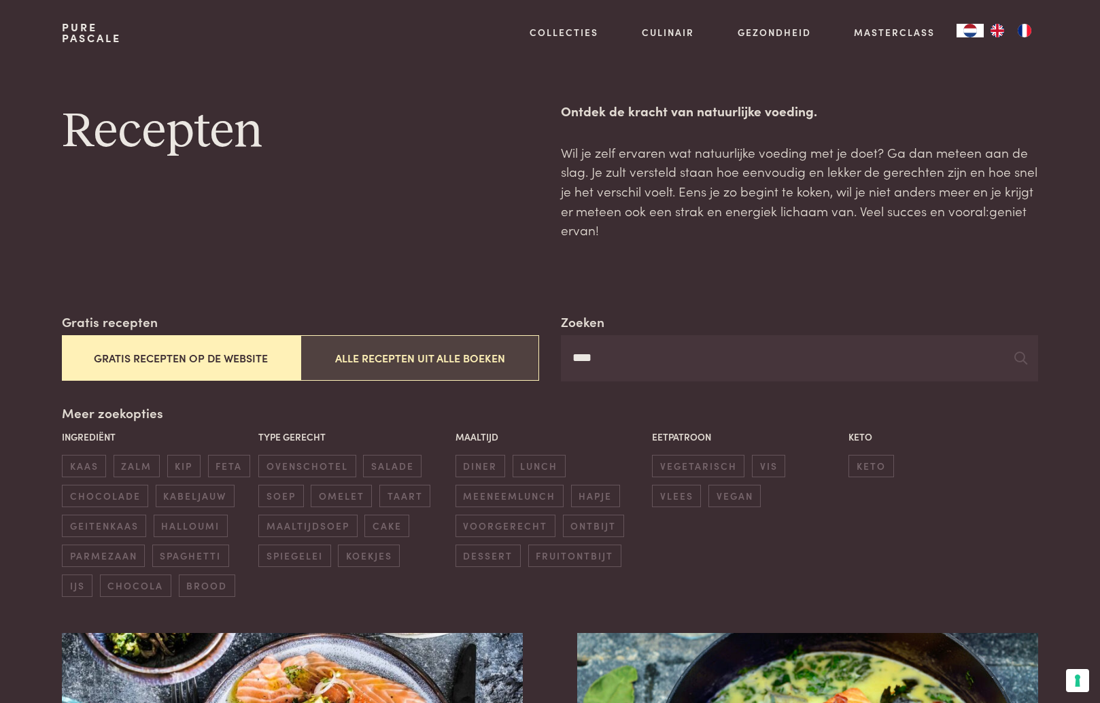
drag, startPoint x: 614, startPoint y: 360, endPoint x: 497, endPoint y: 358, distance: 117.0
click at [497, 358] on div "Zoeken **** Gratis recepten Gratis recepten op de website Alle recepten uit all…" at bounding box center [550, 346] width 976 height 69
click at [679, 349] on input "****" at bounding box center [799, 358] width 477 height 46
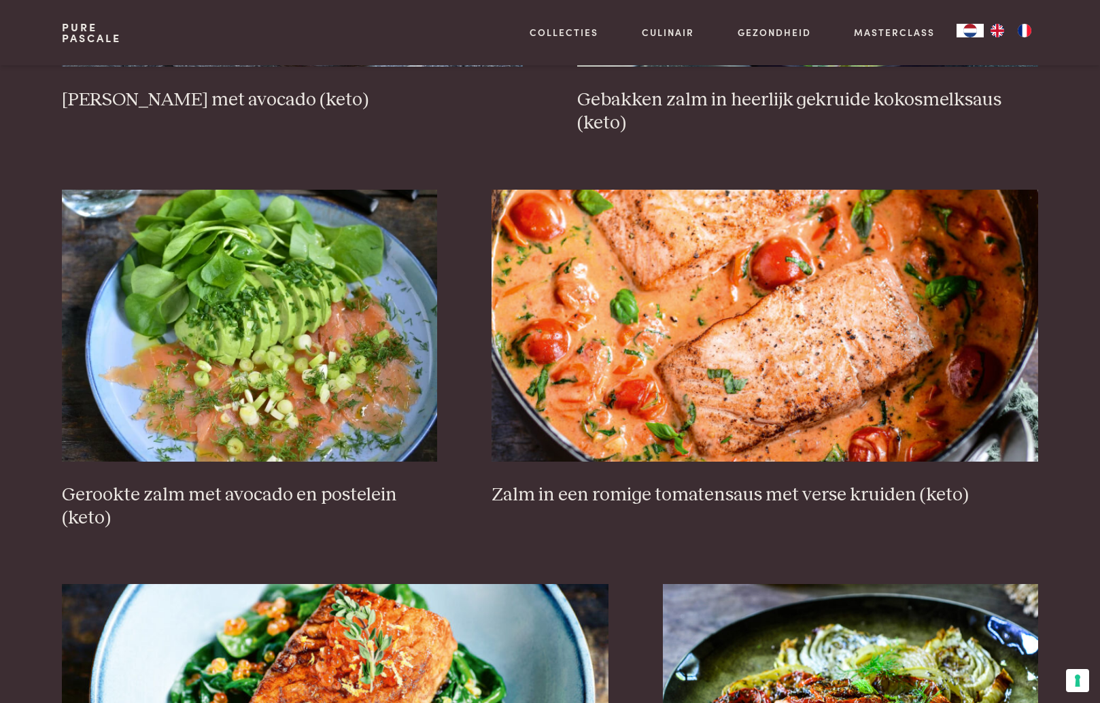
scroll to position [858, 0]
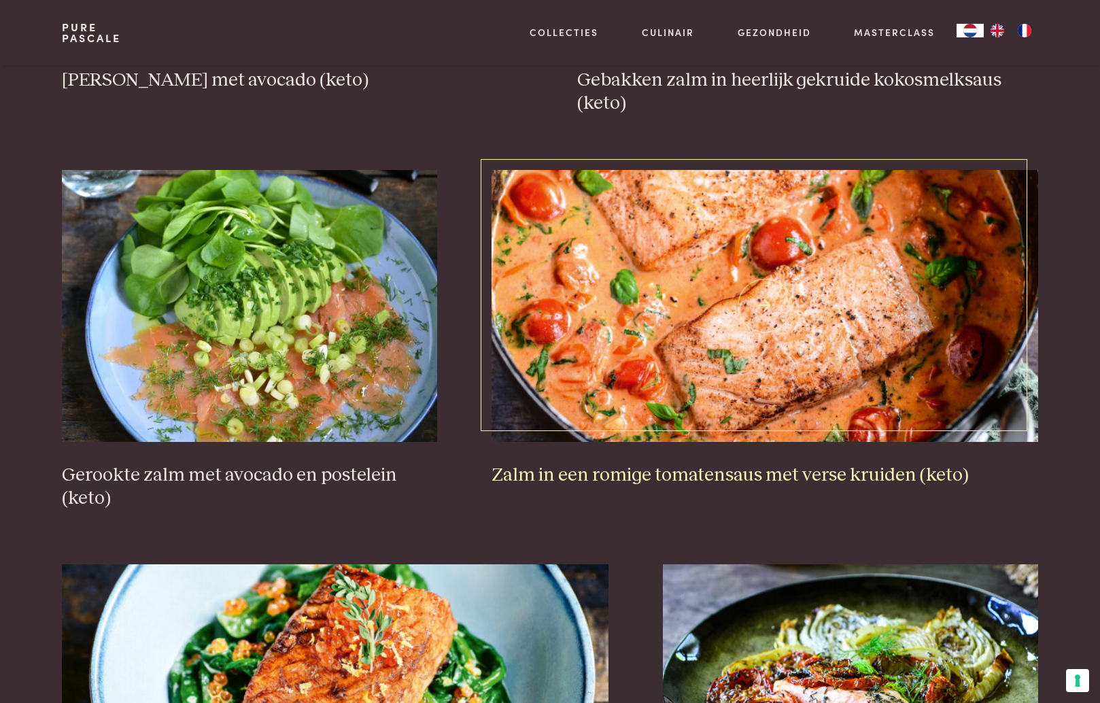
click at [657, 471] on h3 "Zalm in een romige tomatensaus met verse kruiden (keto)" at bounding box center [765, 476] width 547 height 24
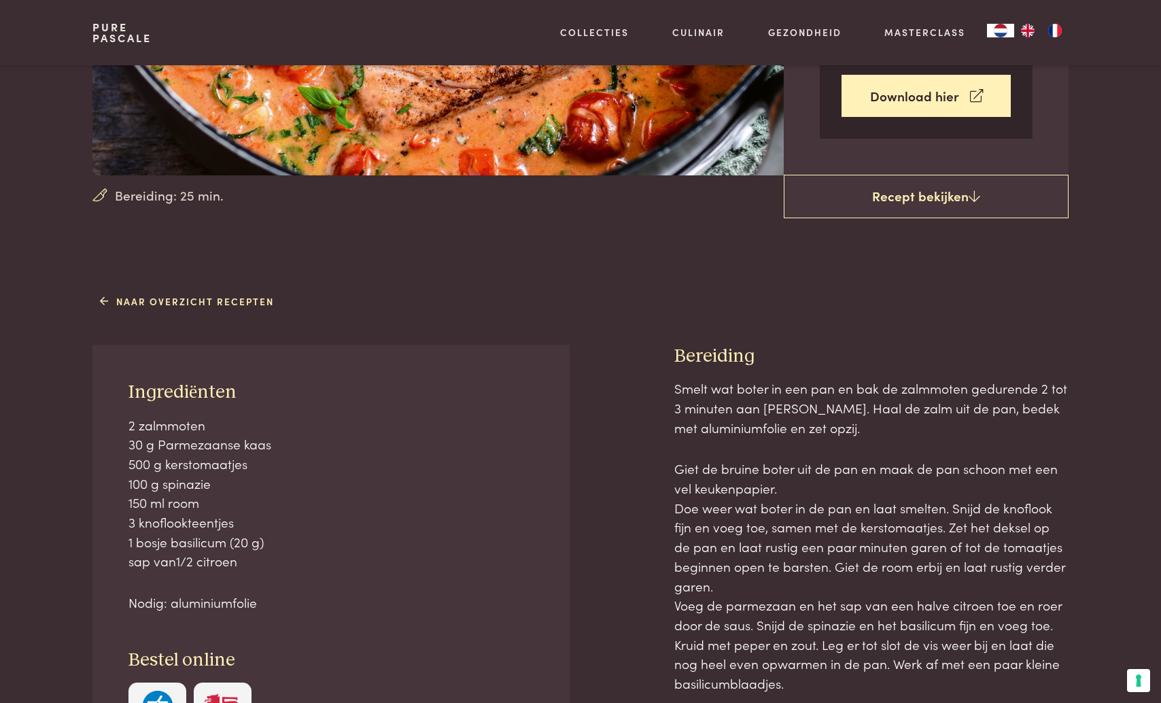
scroll to position [334, 0]
